Goal: Information Seeking & Learning: Learn about a topic

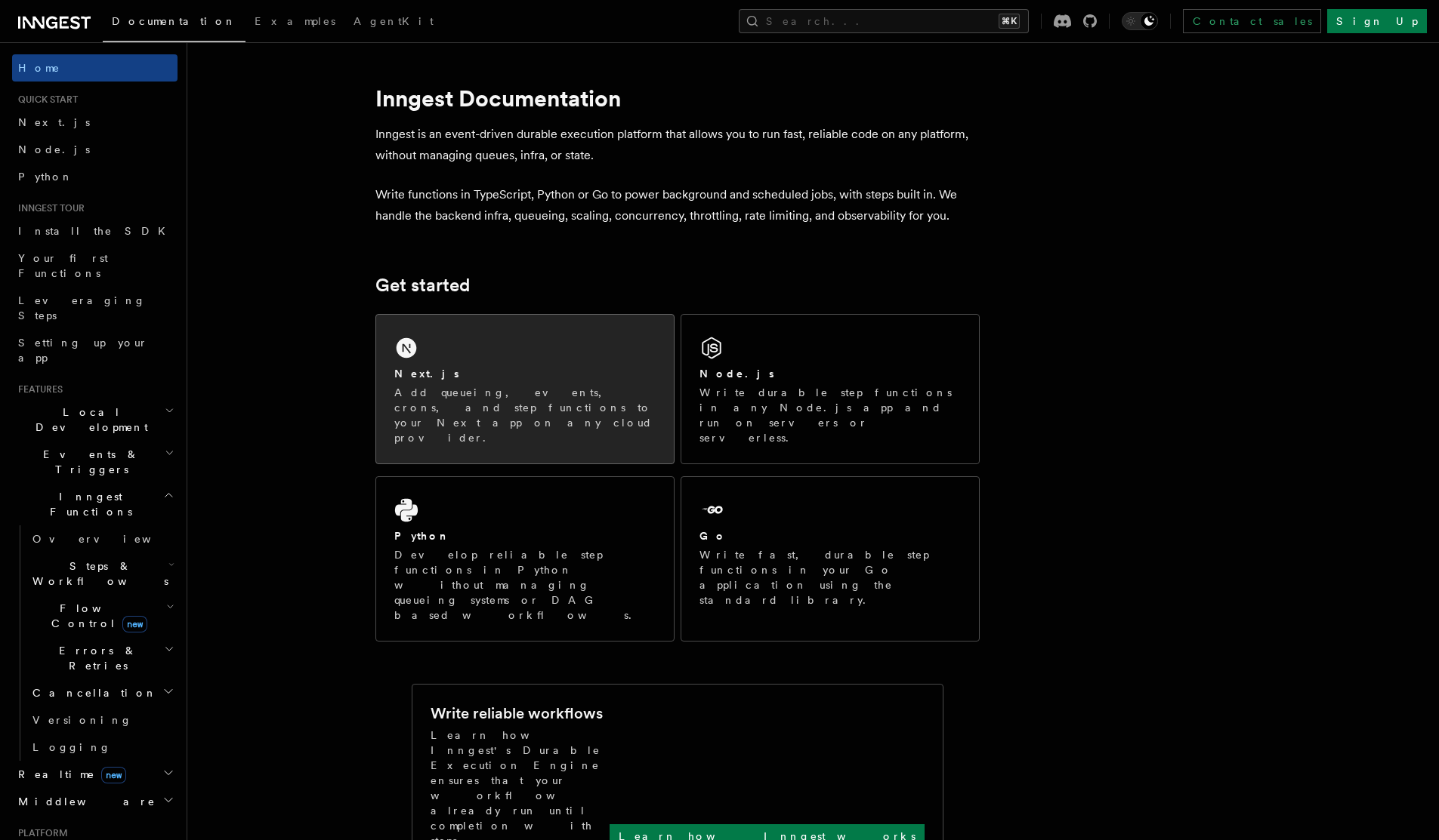
click at [595, 365] on div "Next.js Add queueing, events, crons, and step functions to your Next app on any…" at bounding box center [525, 389] width 298 height 148
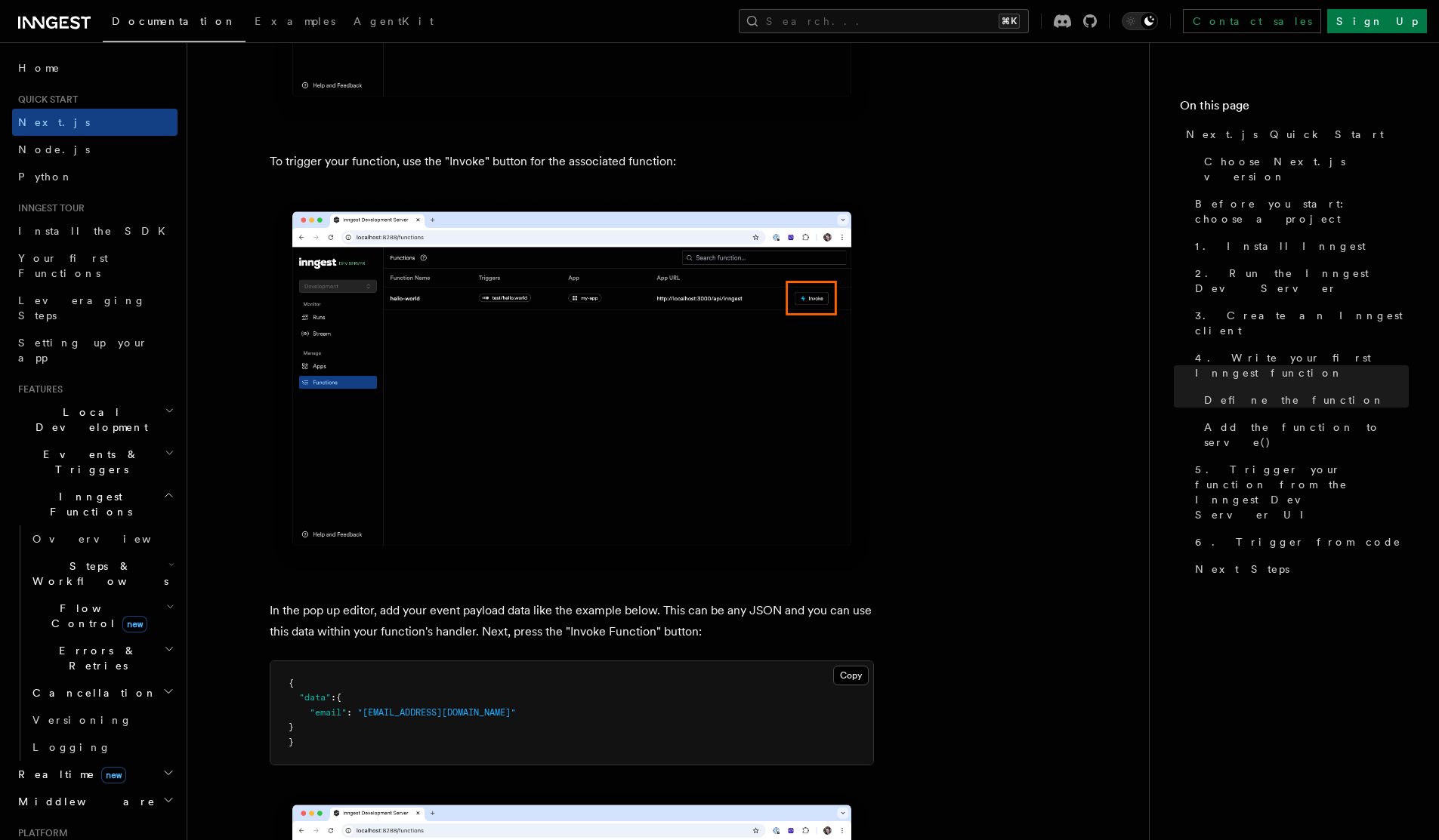
scroll to position [3998, 0]
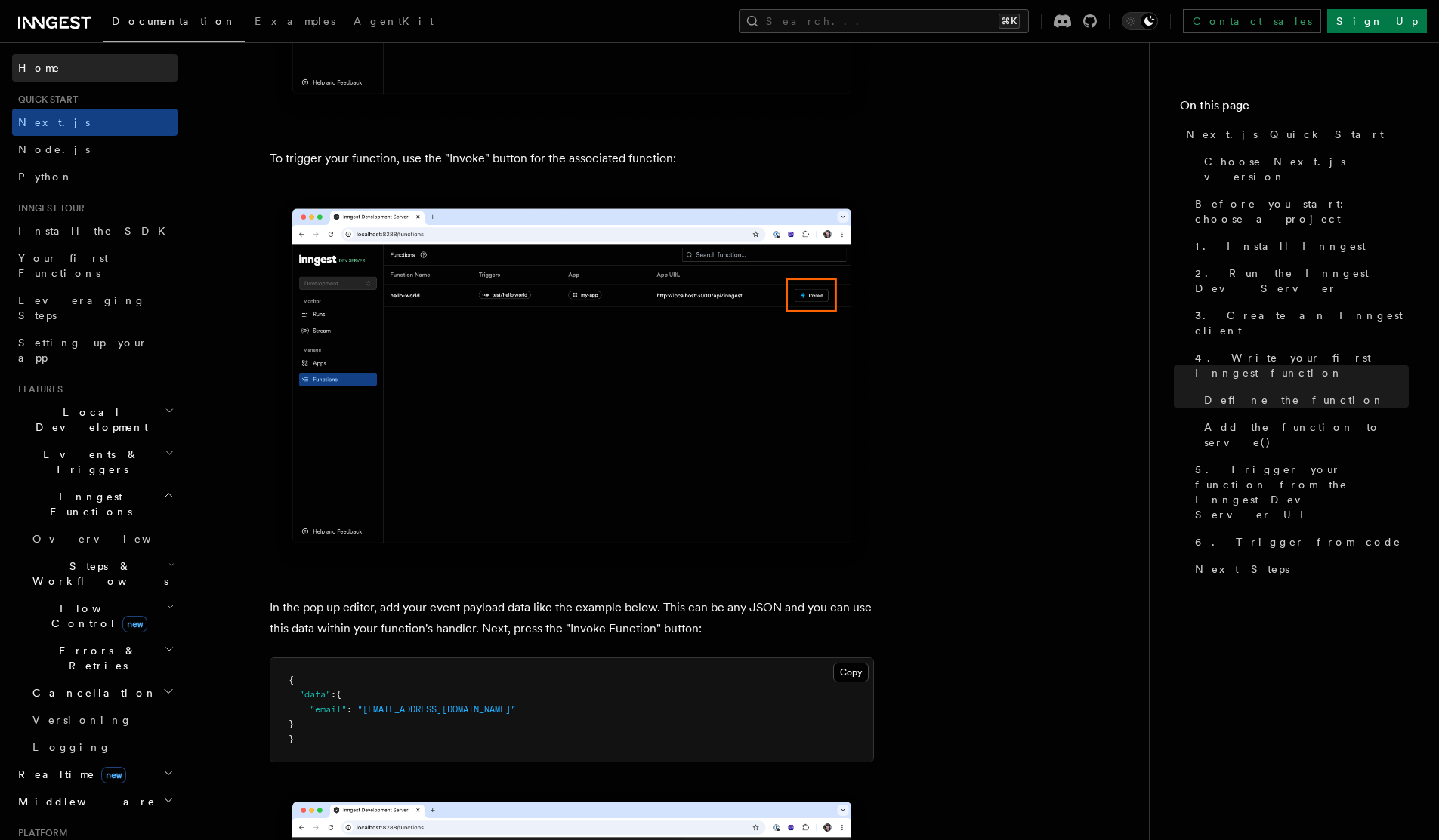
click at [47, 59] on link "Home" at bounding box center [94, 67] width 165 height 27
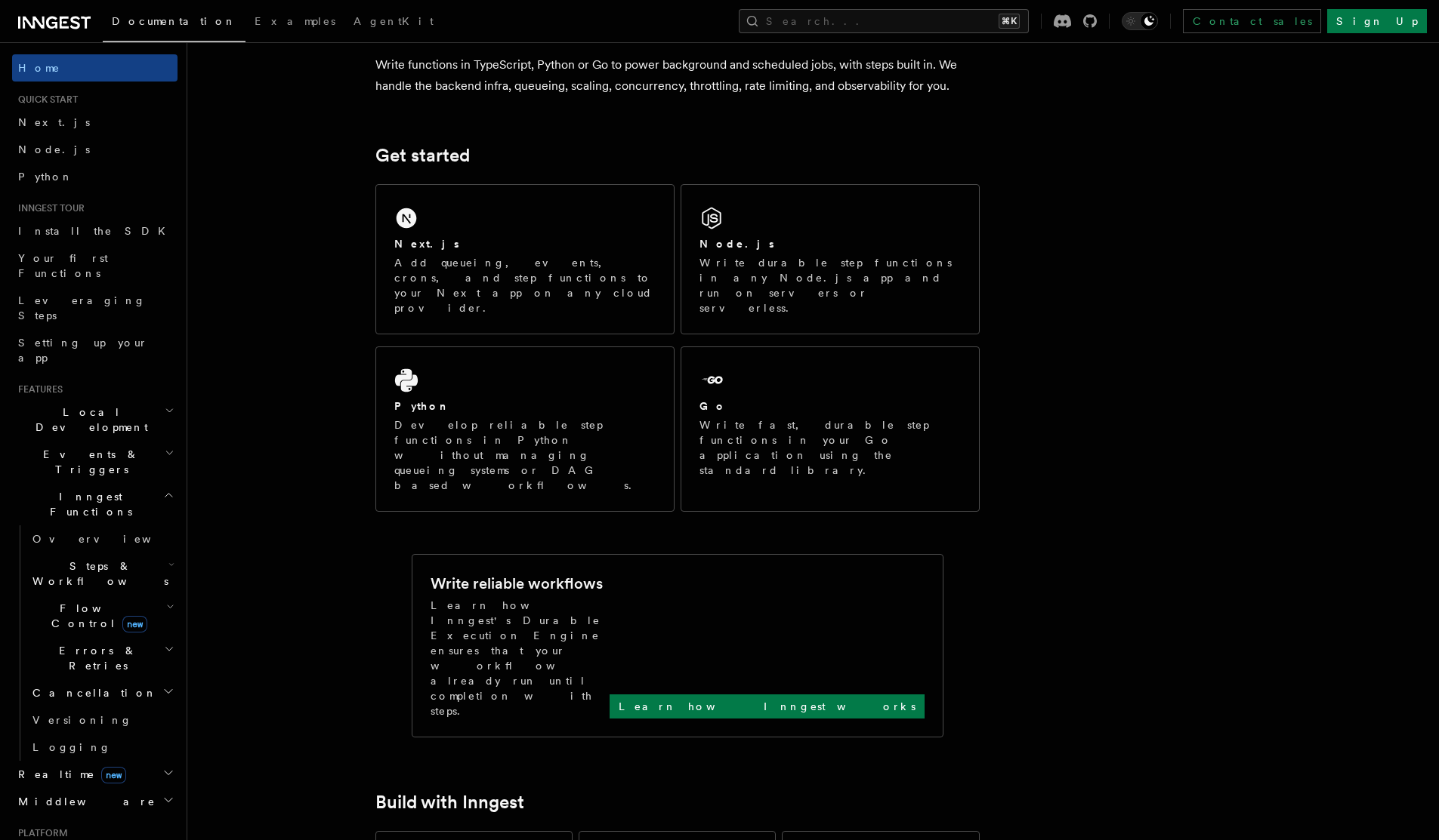
scroll to position [405, 0]
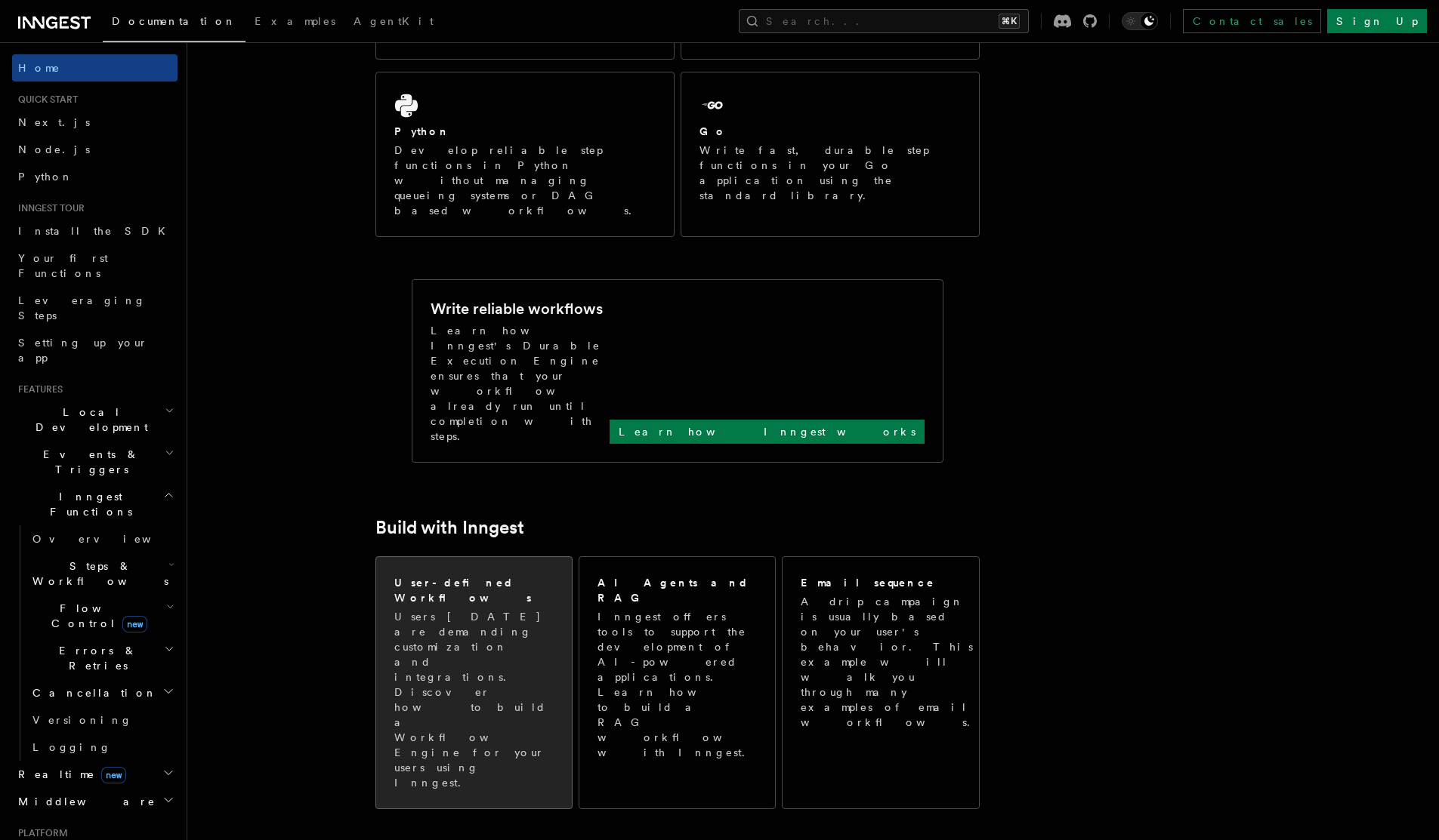
click at [523, 609] on p "Users [DATE] are demanding customization and integrations. Discover how to buil…" at bounding box center [473, 700] width 159 height 181
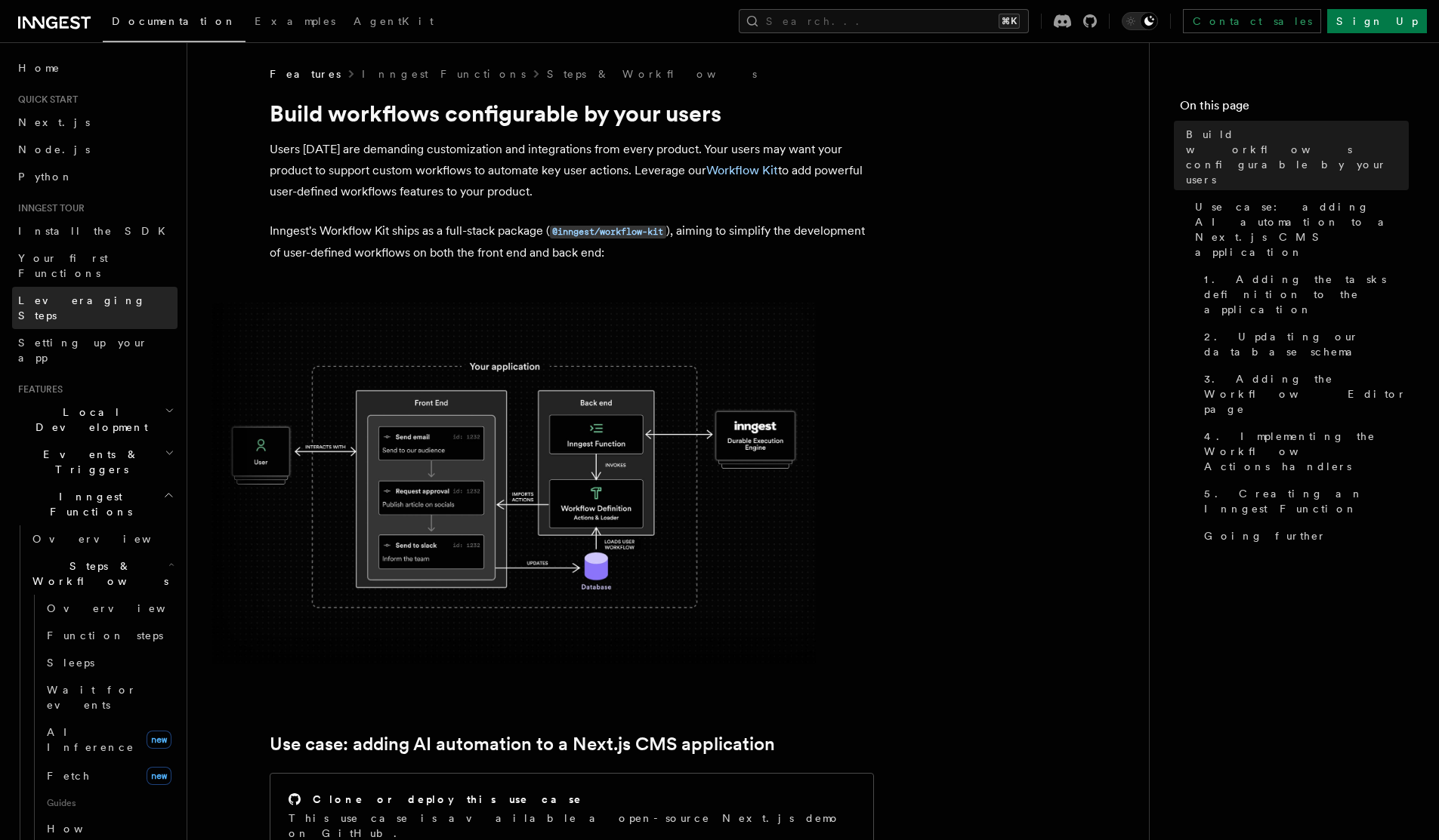
click at [67, 295] on span "Leveraging Steps" at bounding box center [81, 308] width 128 height 27
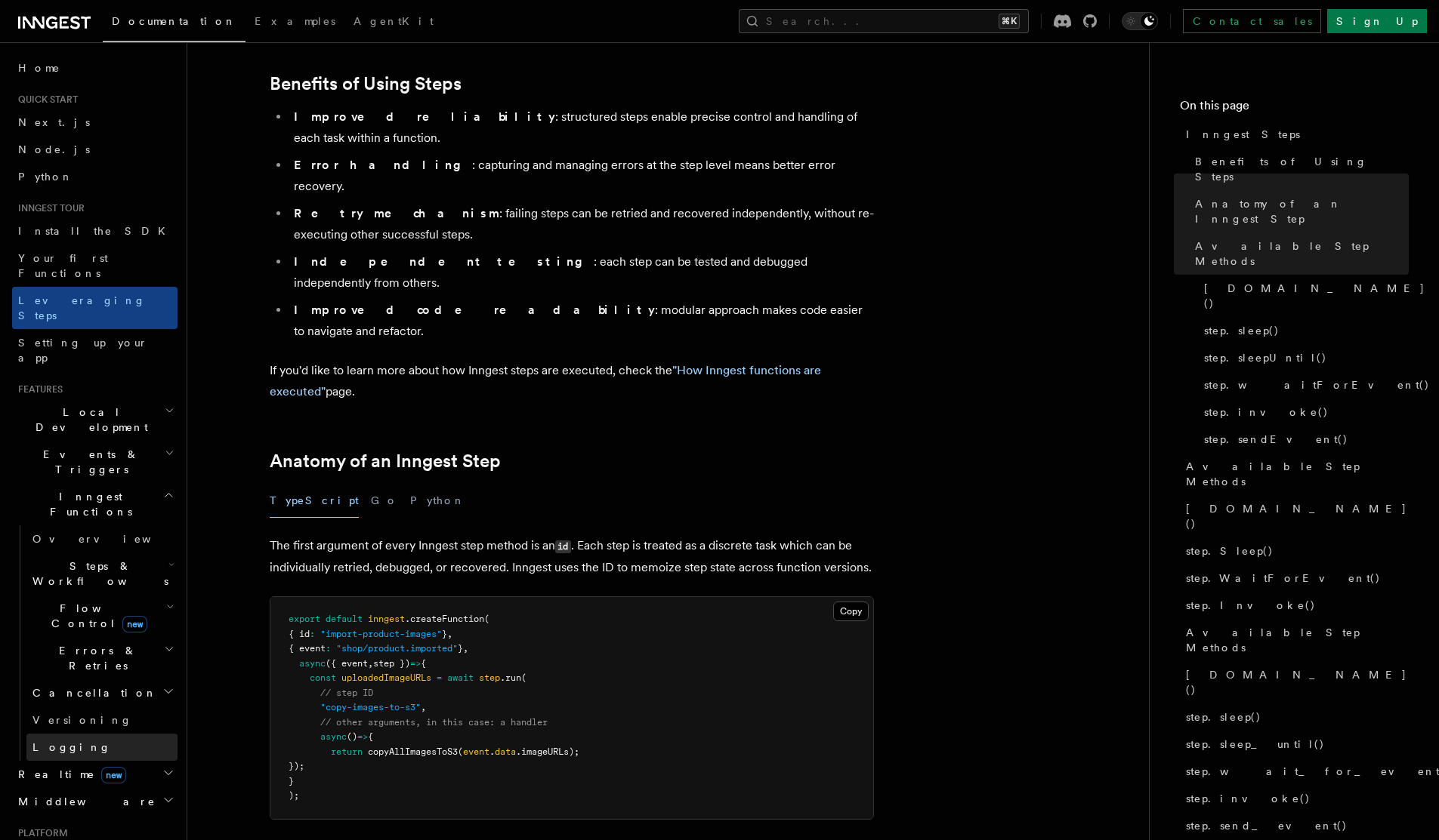
scroll to position [47, 0]
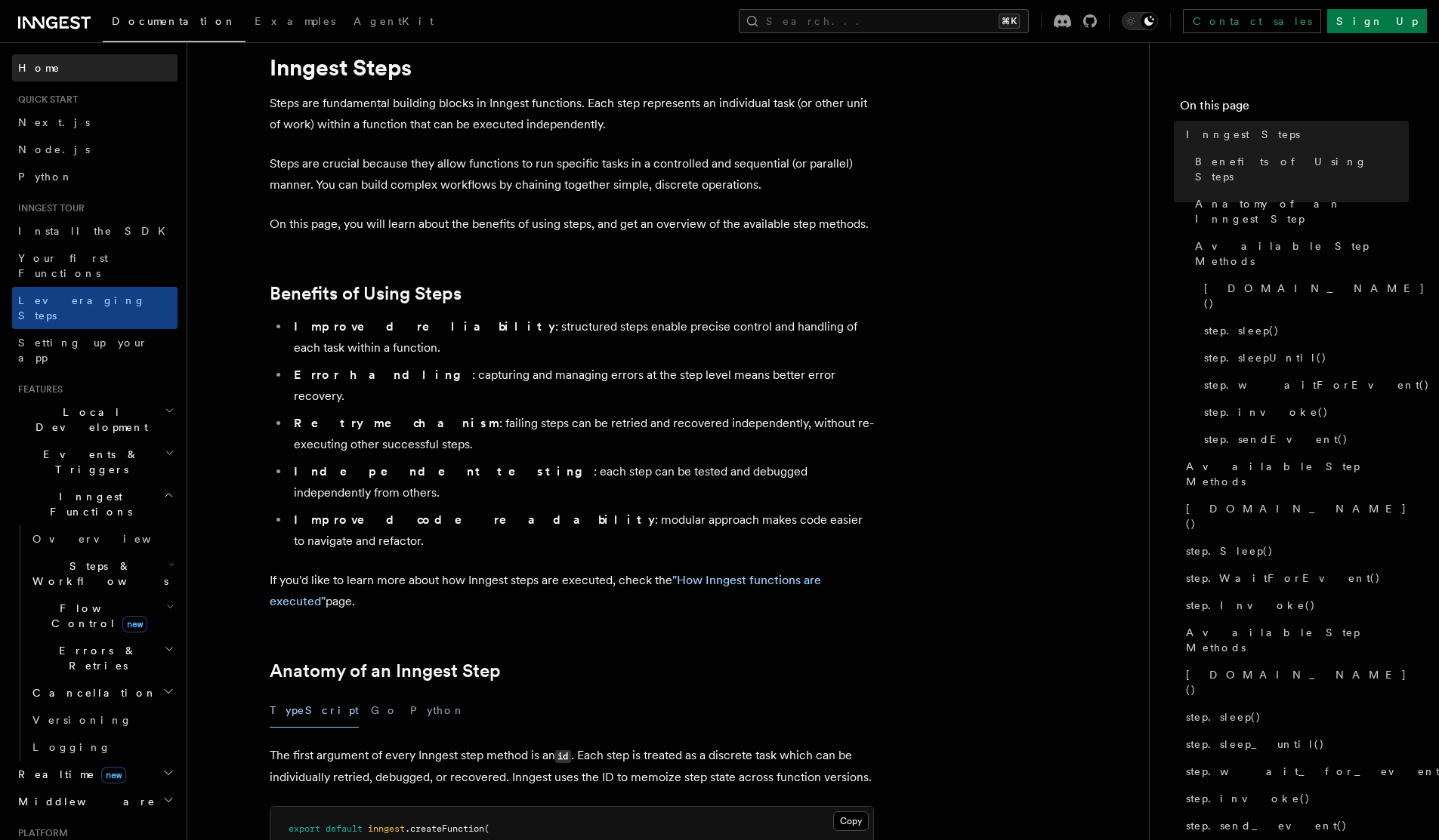
click at [72, 78] on link "Home" at bounding box center [94, 67] width 165 height 27
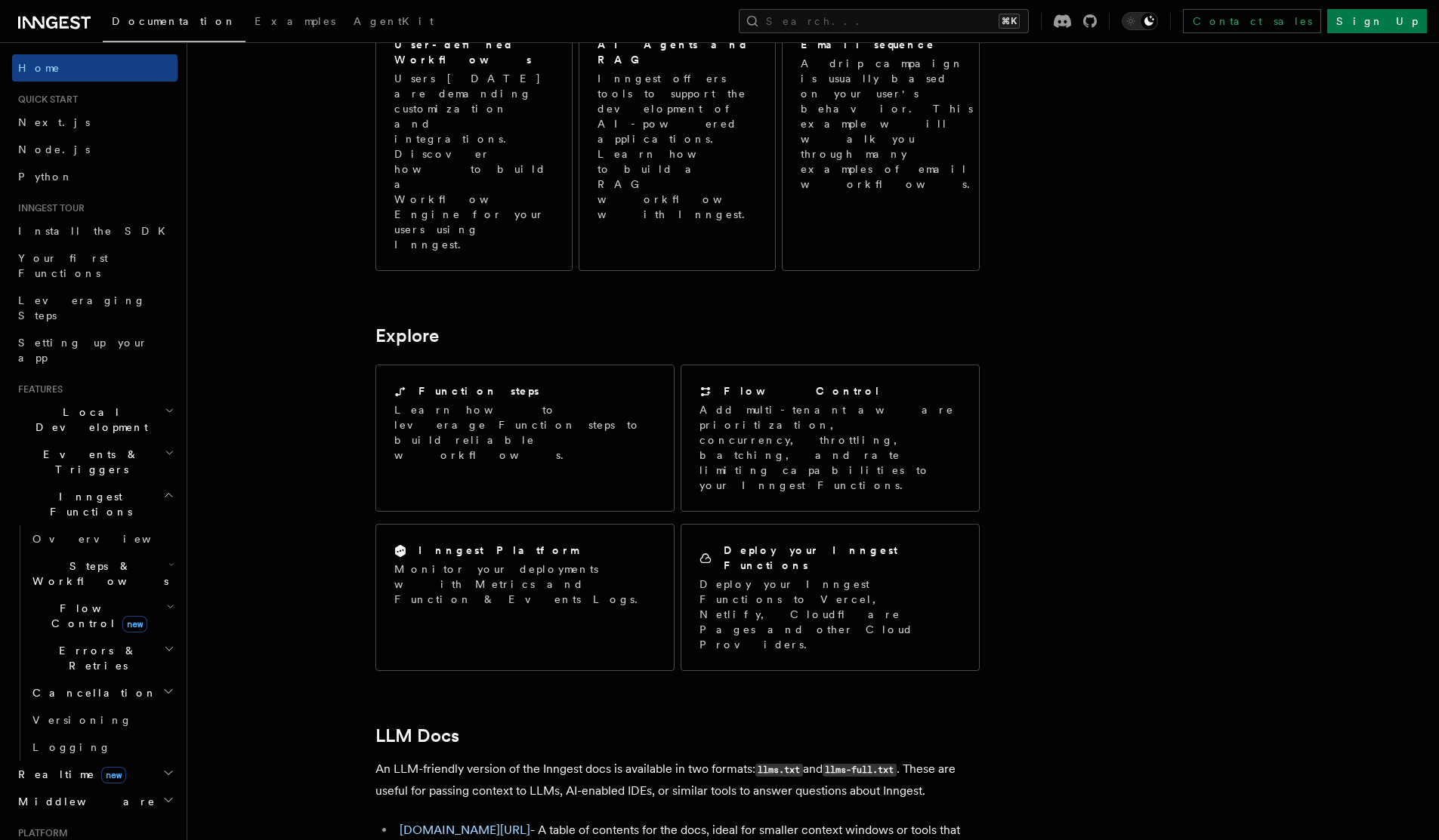
scroll to position [368, 0]
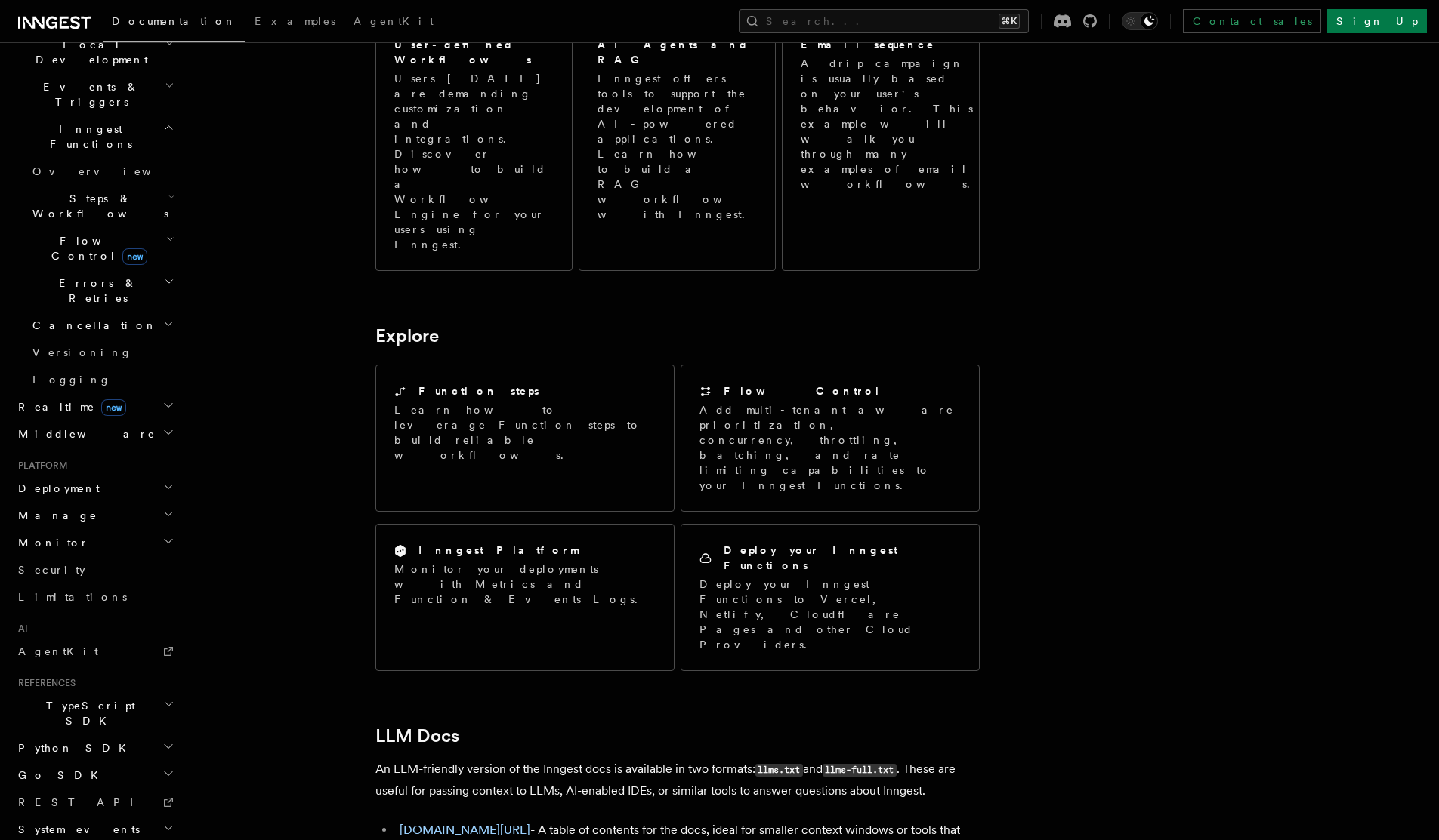
click at [88, 693] on h2 "TypeScript SDK" at bounding box center [94, 713] width 165 height 43
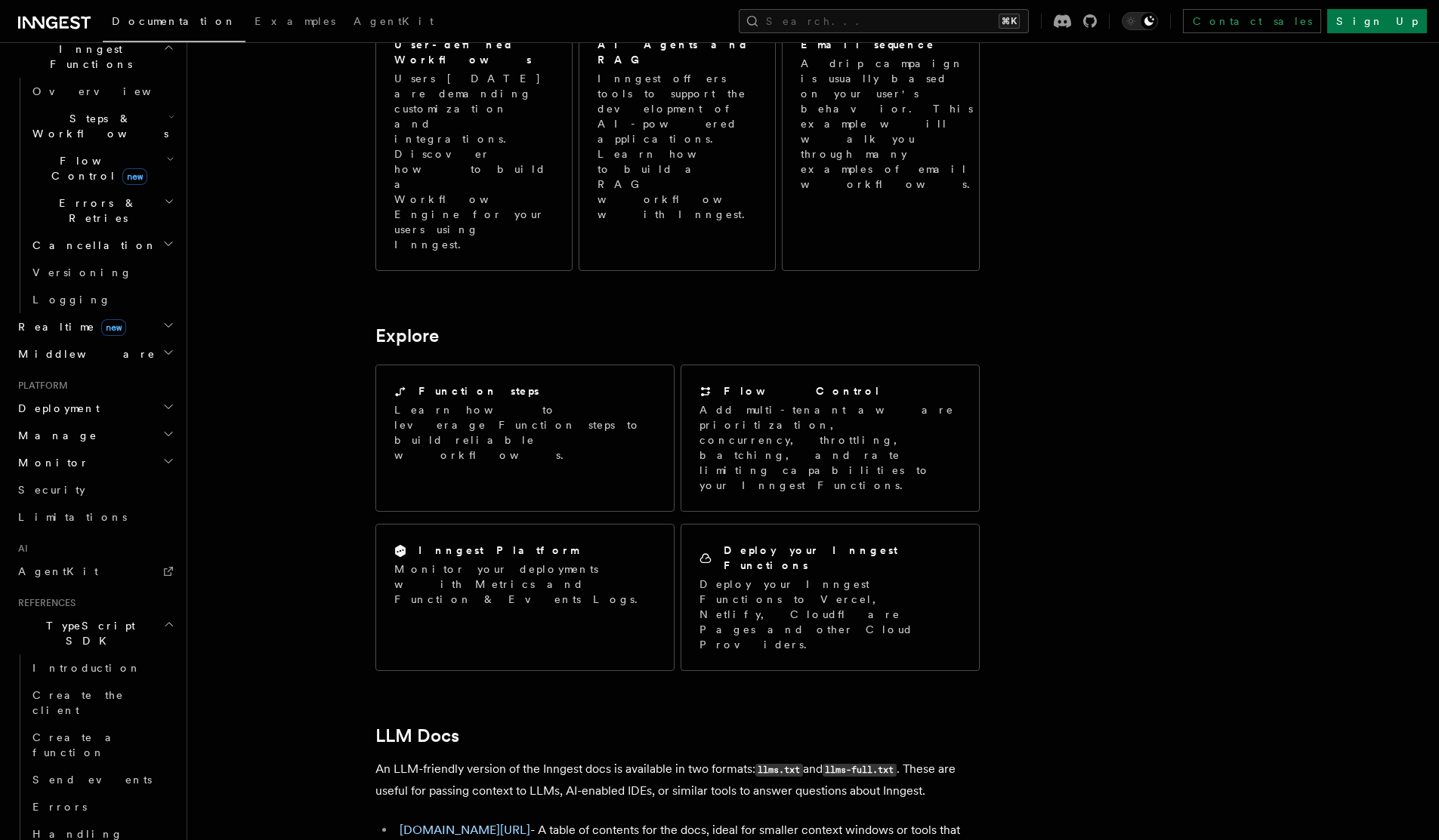
scroll to position [0, 0]
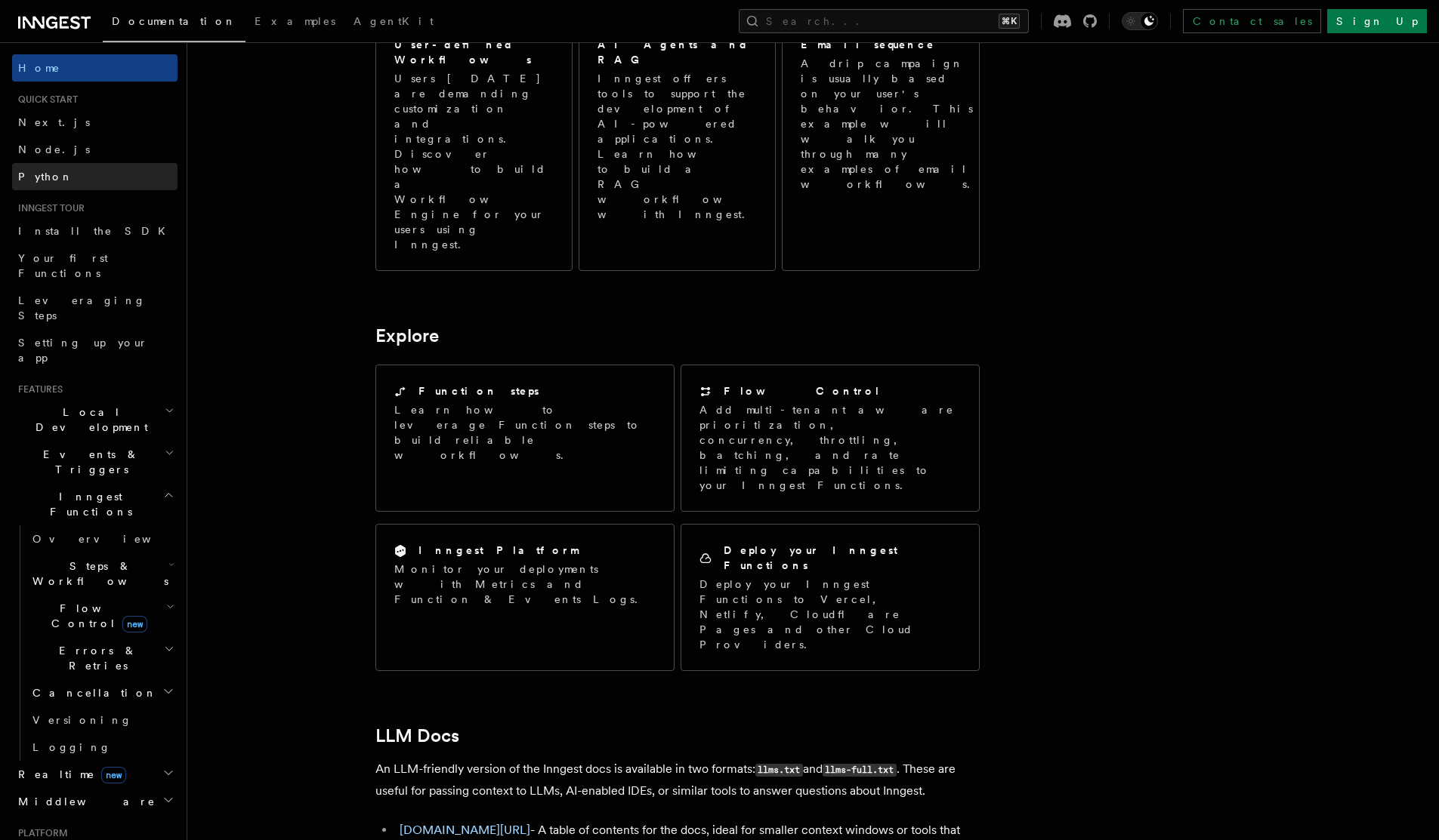
click at [78, 165] on link "Python" at bounding box center [94, 176] width 165 height 27
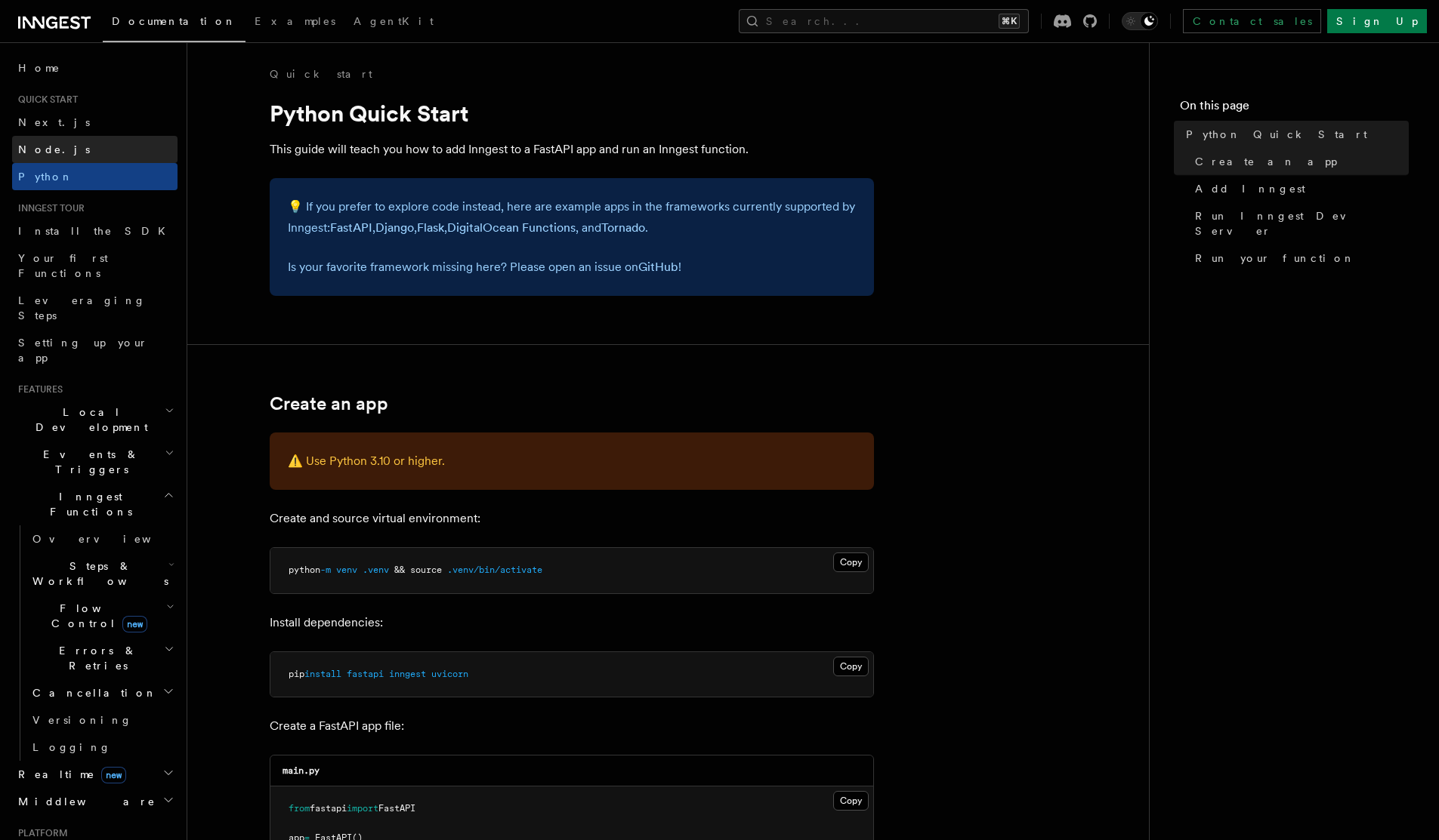
click at [78, 156] on link "Node.js" at bounding box center [94, 148] width 165 height 27
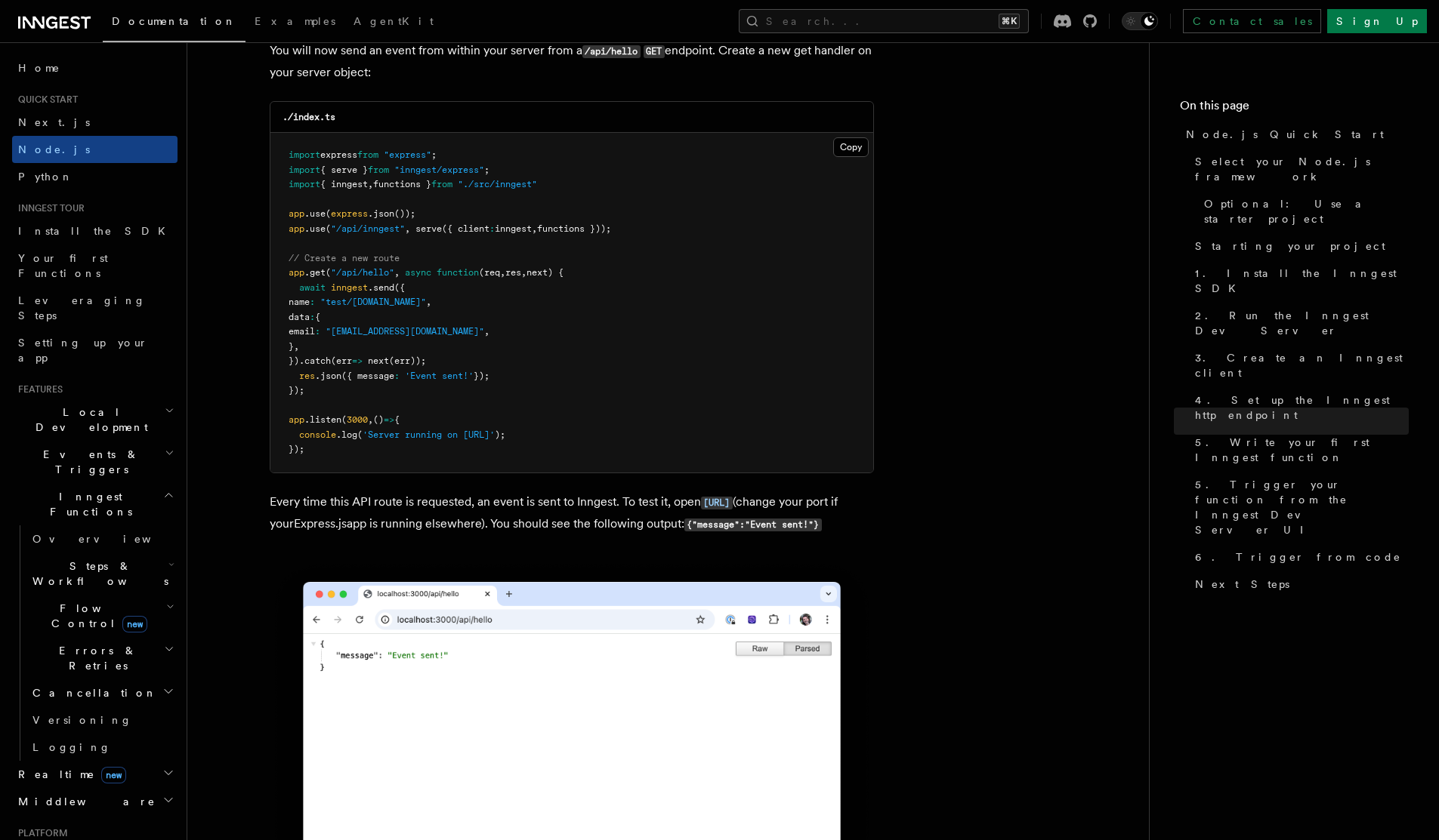
scroll to position [7561, 0]
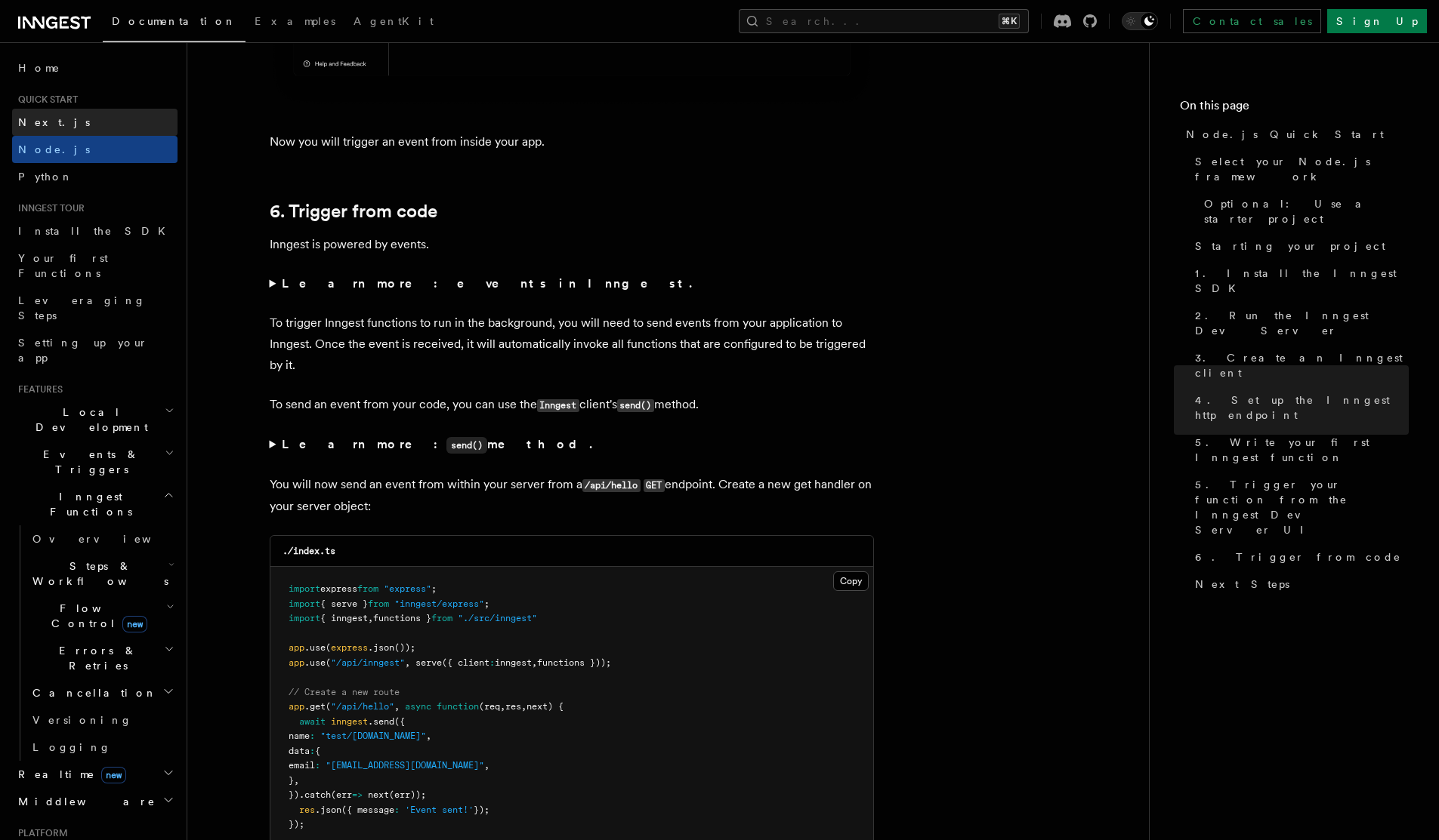
click at [64, 123] on link "Next.js" at bounding box center [94, 122] width 165 height 27
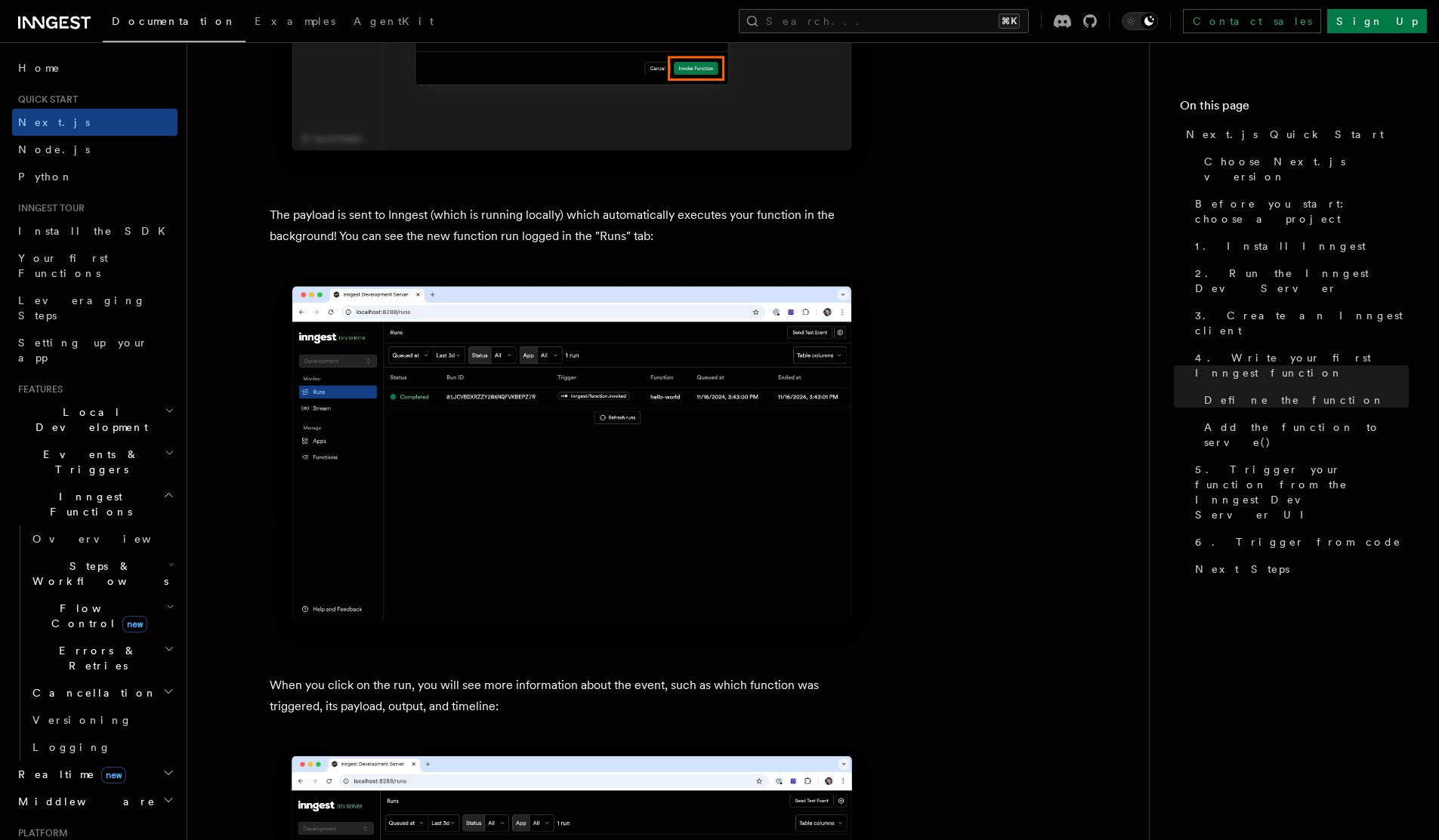
scroll to position [4989, 0]
